Goal: Ask a question

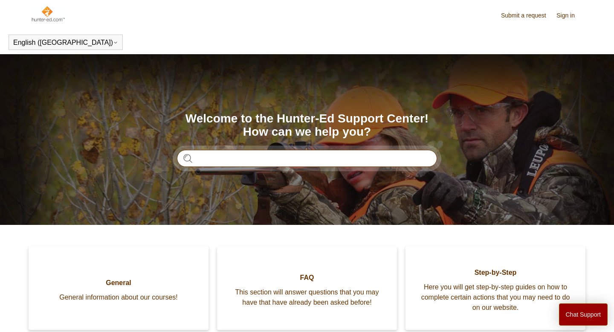
click at [277, 161] on input "Search" at bounding box center [307, 158] width 260 height 17
type input "**********"
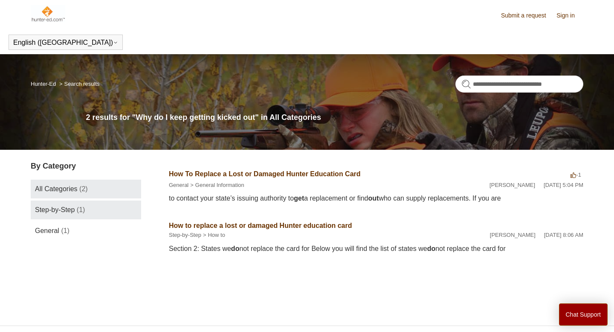
click at [124, 208] on link "Step-by-Step (1)" at bounding box center [86, 209] width 110 height 19
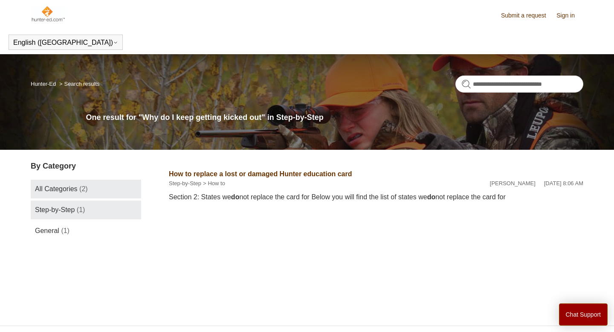
click at [114, 193] on link "All Categories (2)" at bounding box center [86, 188] width 110 height 19
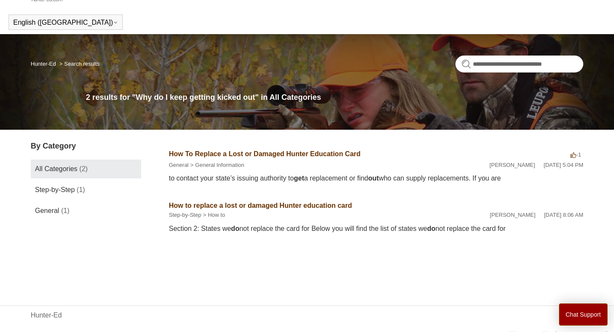
scroll to position [29, 0]
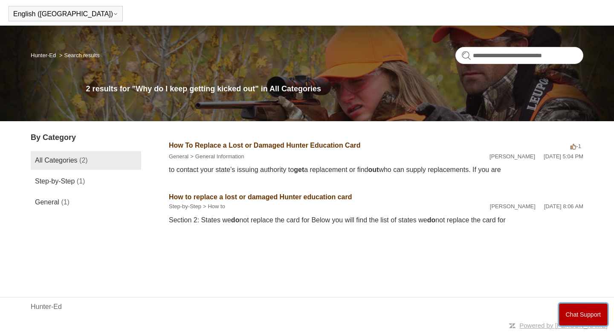
click at [606, 316] on button "Chat Support" at bounding box center [583, 314] width 49 height 22
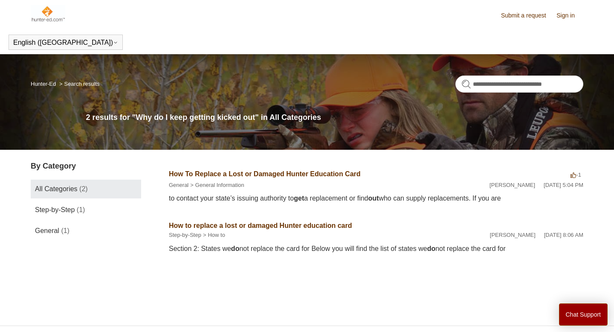
click at [40, 17] on img at bounding box center [48, 13] width 35 height 17
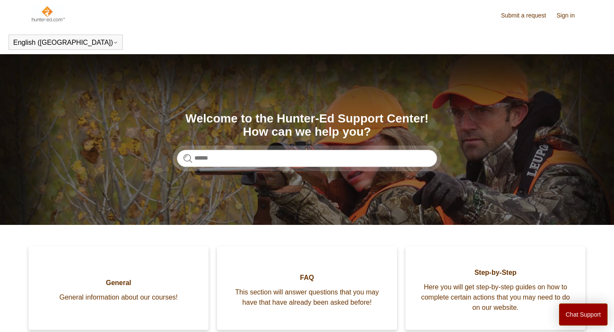
click at [53, 14] on img at bounding box center [48, 13] width 35 height 17
